Goal: Navigation & Orientation: Find specific page/section

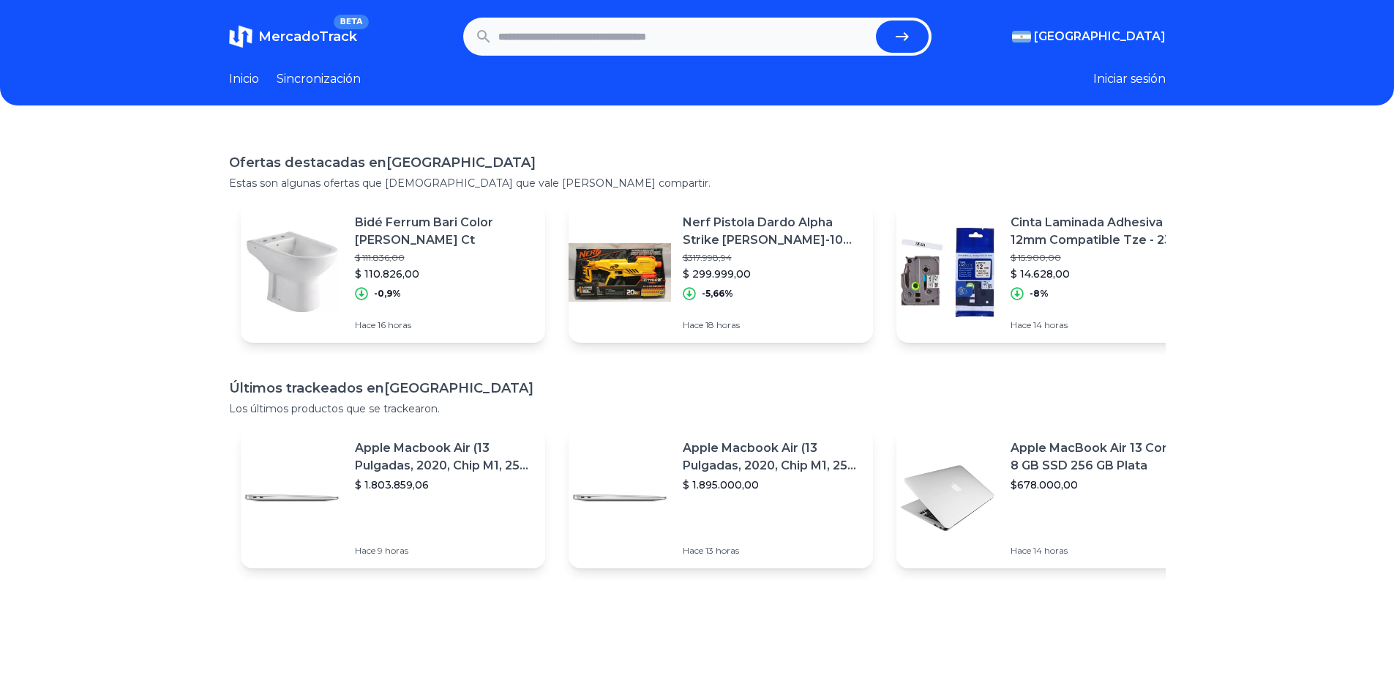
click at [324, 82] on font "Sincronización" at bounding box center [319, 79] width 84 height 14
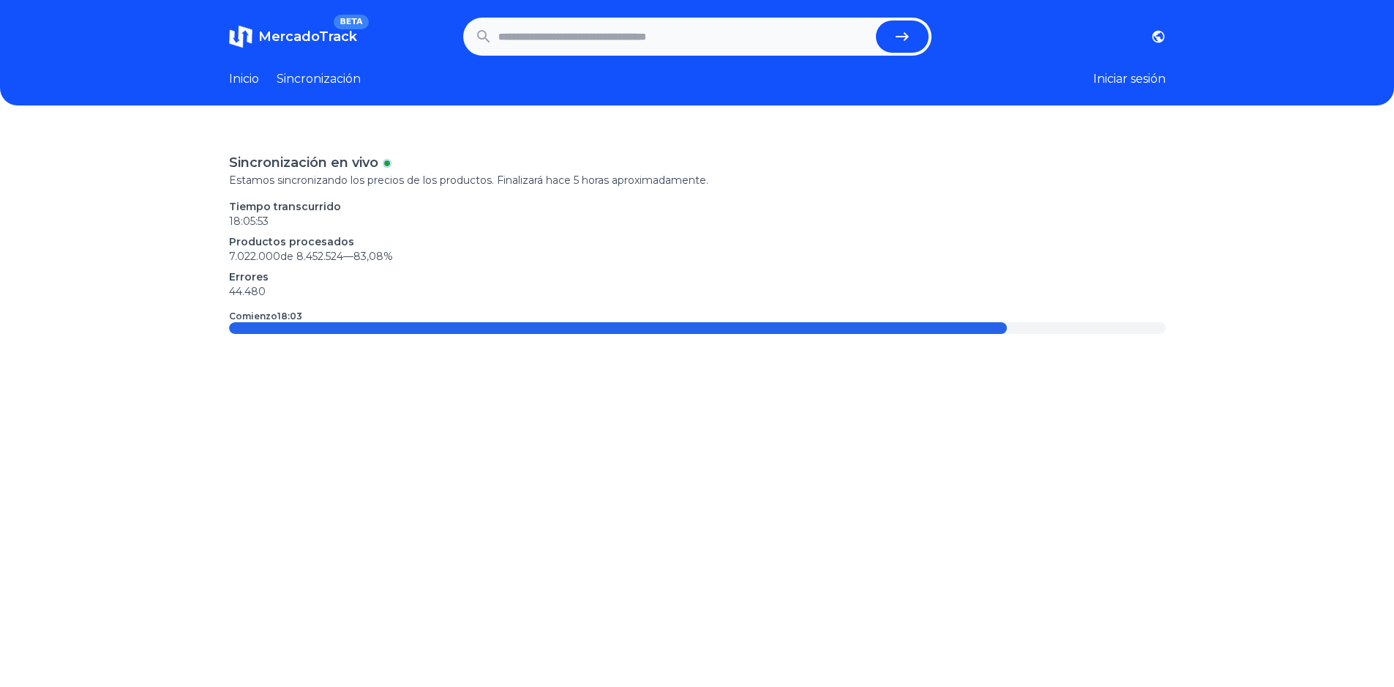
click at [349, 332] on div at bounding box center [618, 328] width 778 height 12
click at [290, 206] on font "Tiempo transcurrido" at bounding box center [285, 206] width 112 height 13
click at [397, 161] on div "Sincronización en vivo" at bounding box center [697, 162] width 937 height 20
click at [1135, 73] on font "Iniciar sesión" at bounding box center [1129, 79] width 72 height 14
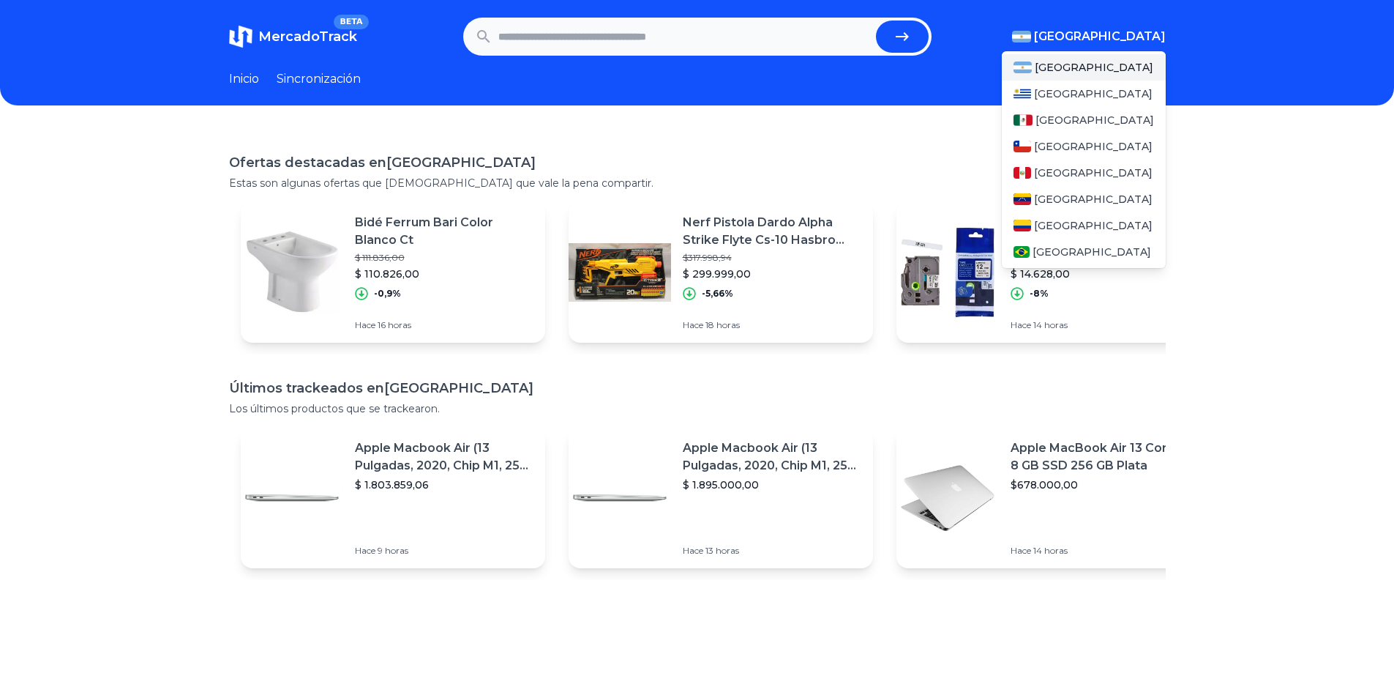
click at [1136, 34] on font "[GEOGRAPHIC_DATA]" at bounding box center [1100, 36] width 132 height 14
click at [1050, 124] on font "México" at bounding box center [1095, 119] width 119 height 13
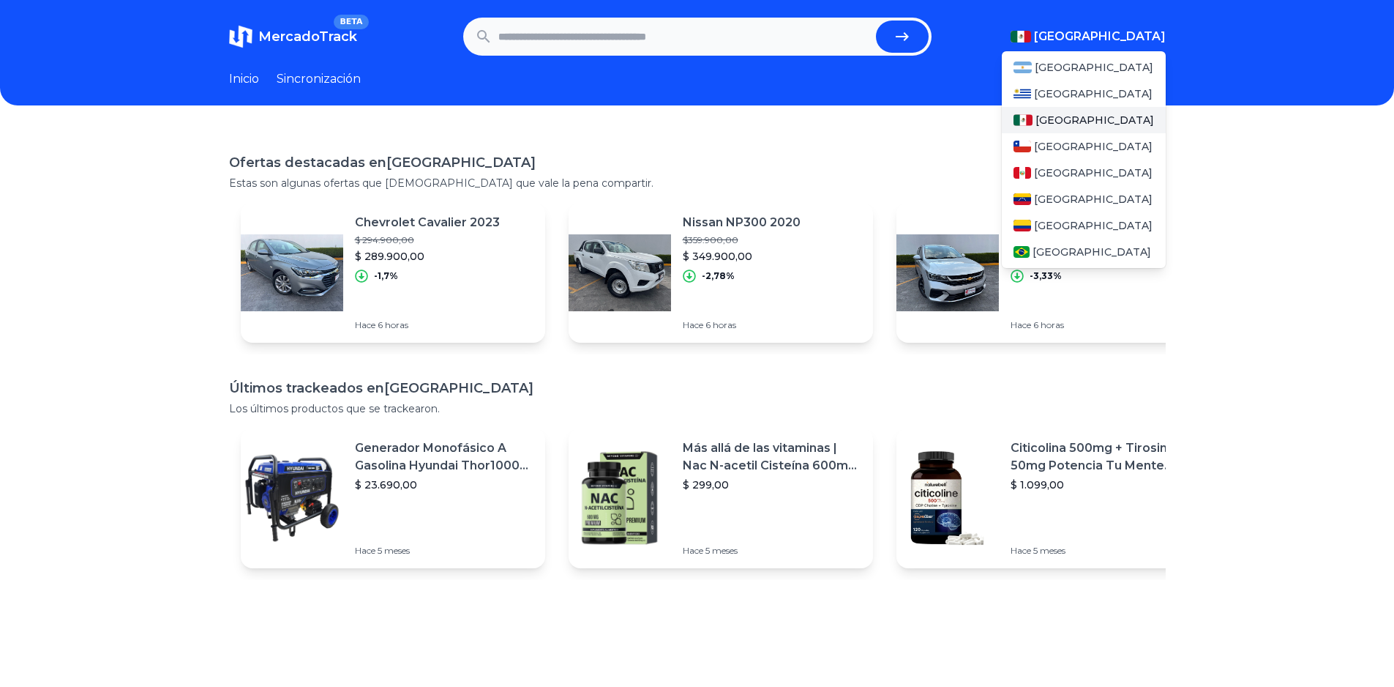
click at [1033, 124] on img at bounding box center [1023, 120] width 19 height 12
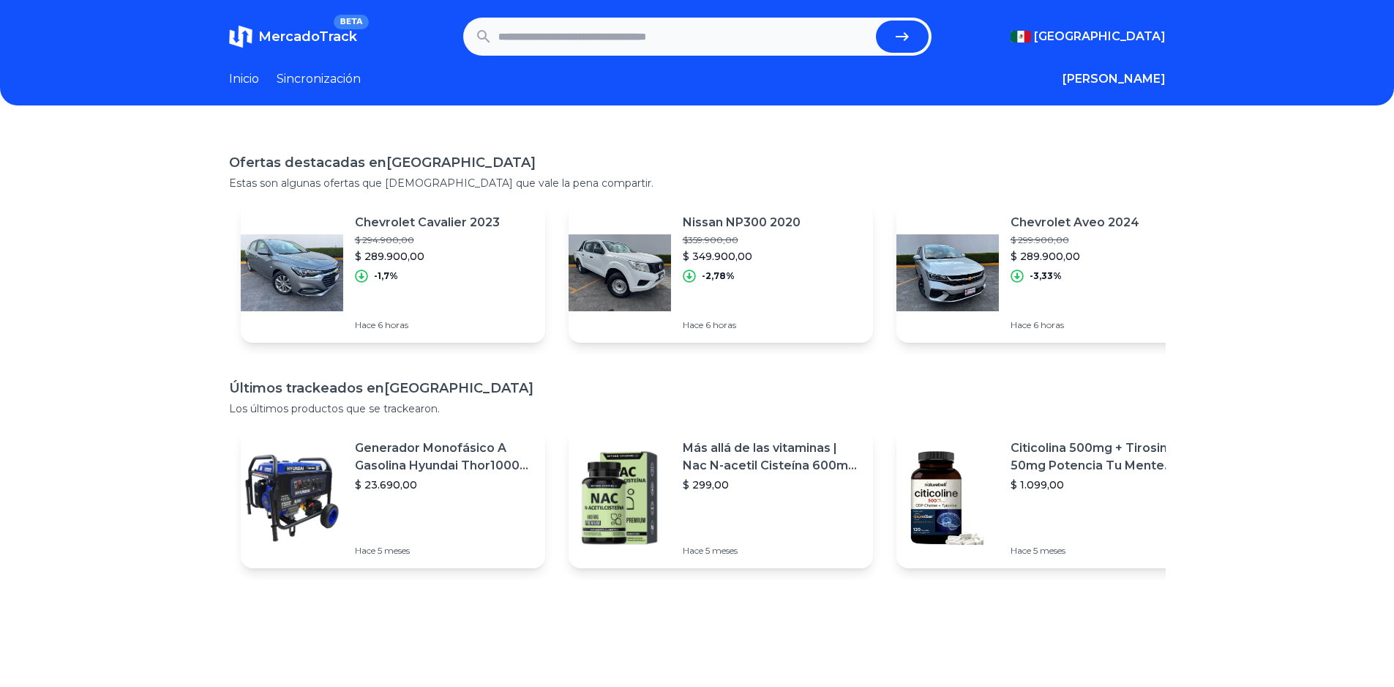
click at [9, 291] on div "Ofertas destacadas en México Estas son algunas ofertas que creemos que vale la …" at bounding box center [697, 472] width 1394 height 687
